Goal: Check status: Check status

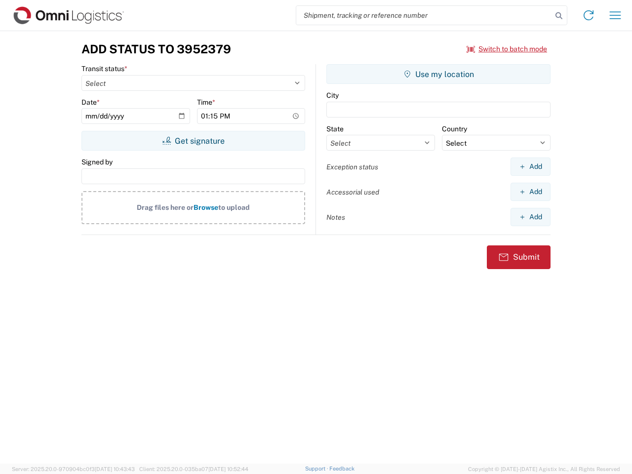
click at [424, 15] on input "search" at bounding box center [424, 15] width 256 height 19
click at [559, 16] on icon at bounding box center [559, 16] width 14 height 14
click at [589, 15] on icon at bounding box center [589, 15] width 16 height 16
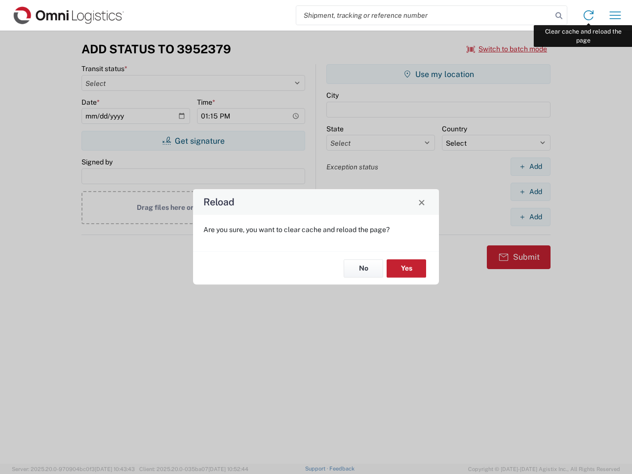
click at [615, 15] on div "Reload Are you sure, you want to clear cache and reload the page? No Yes" at bounding box center [316, 237] width 632 height 474
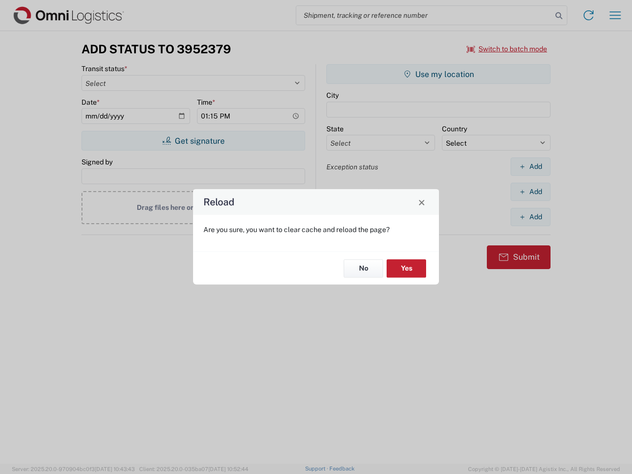
click at [507, 49] on div "Reload Are you sure, you want to clear cache and reload the page? No Yes" at bounding box center [316, 237] width 632 height 474
click at [193, 141] on div "Reload Are you sure, you want to clear cache and reload the page? No Yes" at bounding box center [316, 237] width 632 height 474
click at [439, 74] on div "Reload Are you sure, you want to clear cache and reload the page? No Yes" at bounding box center [316, 237] width 632 height 474
click at [531, 166] on div "Reload Are you sure, you want to clear cache and reload the page? No Yes" at bounding box center [316, 237] width 632 height 474
click at [531, 192] on div "Reload Are you sure, you want to clear cache and reload the page? No Yes" at bounding box center [316, 237] width 632 height 474
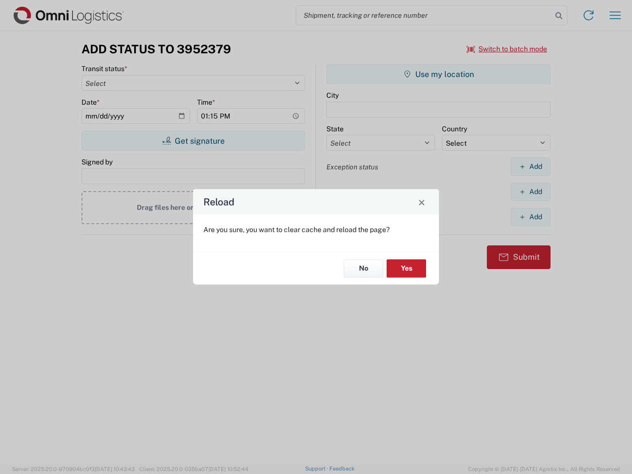
click at [531, 217] on div "Reload Are you sure, you want to clear cache and reload the page? No Yes" at bounding box center [316, 237] width 632 height 474
